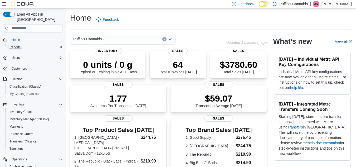
click at [15, 45] on span "Reports" at bounding box center [14, 47] width 11 height 4
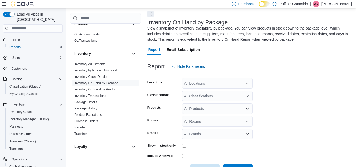
scroll to position [131, 0]
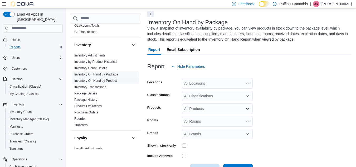
click at [103, 79] on link "Inventory On Hand by Product" at bounding box center [95, 81] width 42 height 4
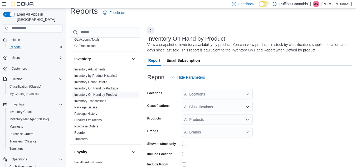
scroll to position [18, 0]
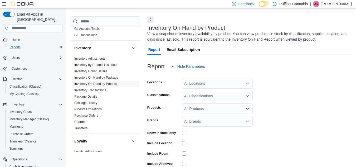
click at [204, 82] on div "All Locations" at bounding box center [217, 83] width 71 height 11
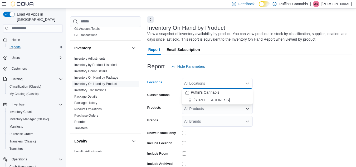
click at [204, 90] on span "Puffin's Cannabis" at bounding box center [205, 92] width 28 height 5
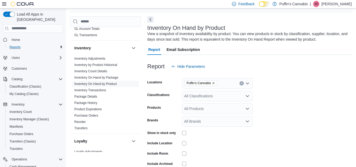
click at [273, 81] on form "Locations Puffin's Cannabis Classifications All Classifications Products All Pr…" at bounding box center [249, 127] width 204 height 111
click at [229, 95] on div "All Classifications" at bounding box center [217, 96] width 71 height 11
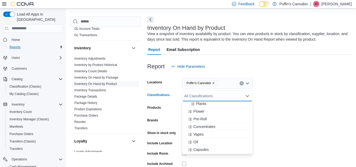
scroll to position [205, 0]
click at [195, 129] on span "Vapes" at bounding box center [198, 128] width 10 height 5
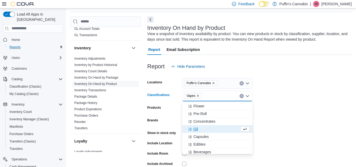
click at [282, 96] on form "Locations Puffin's Cannabis Classifications Vapes Combo box. Selected. Vapes. P…" at bounding box center [249, 127] width 204 height 111
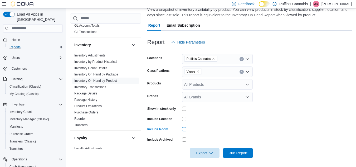
scroll to position [44, 0]
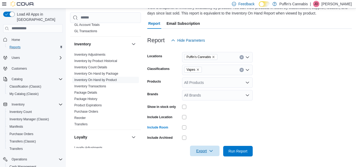
click at [205, 151] on span "Export" at bounding box center [204, 150] width 23 height 11
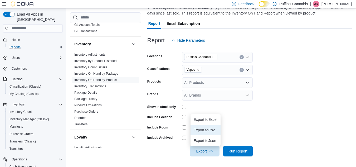
click at [203, 126] on button "Export to Csv" at bounding box center [205, 130] width 30 height 11
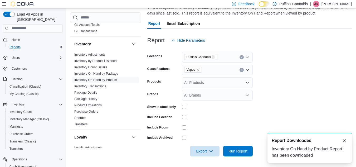
scroll to position [0, 0]
